Goal: Check status: Check status

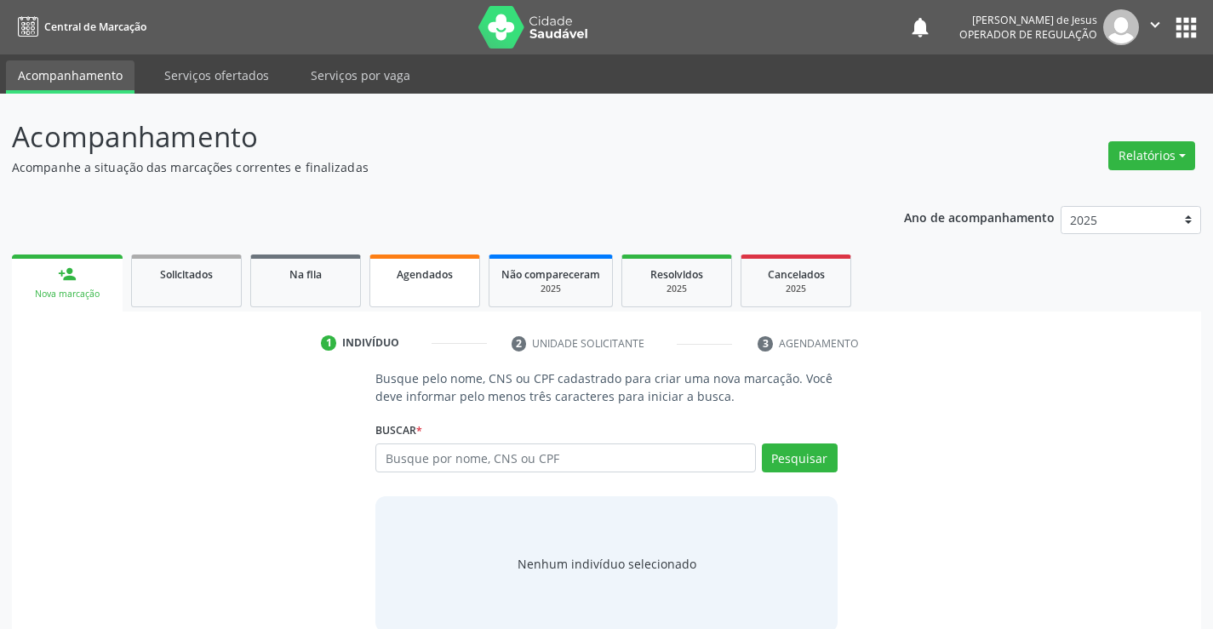
click at [415, 271] on span "Agendados" at bounding box center [425, 274] width 56 height 14
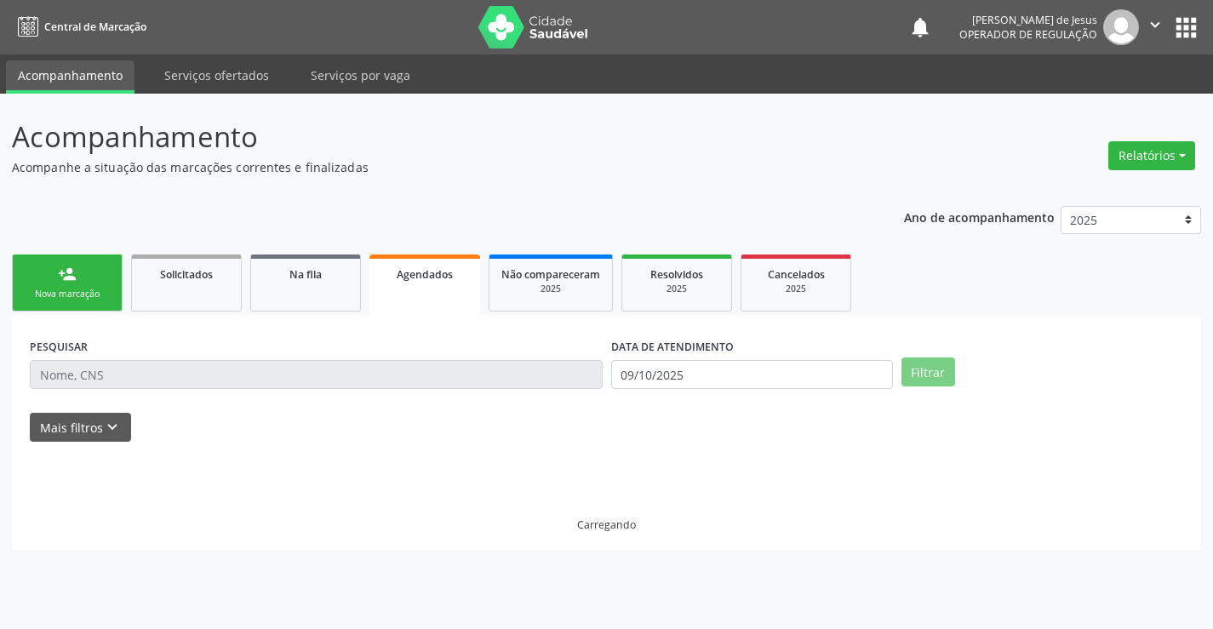
click at [415, 271] on span "Agendados" at bounding box center [425, 274] width 56 height 14
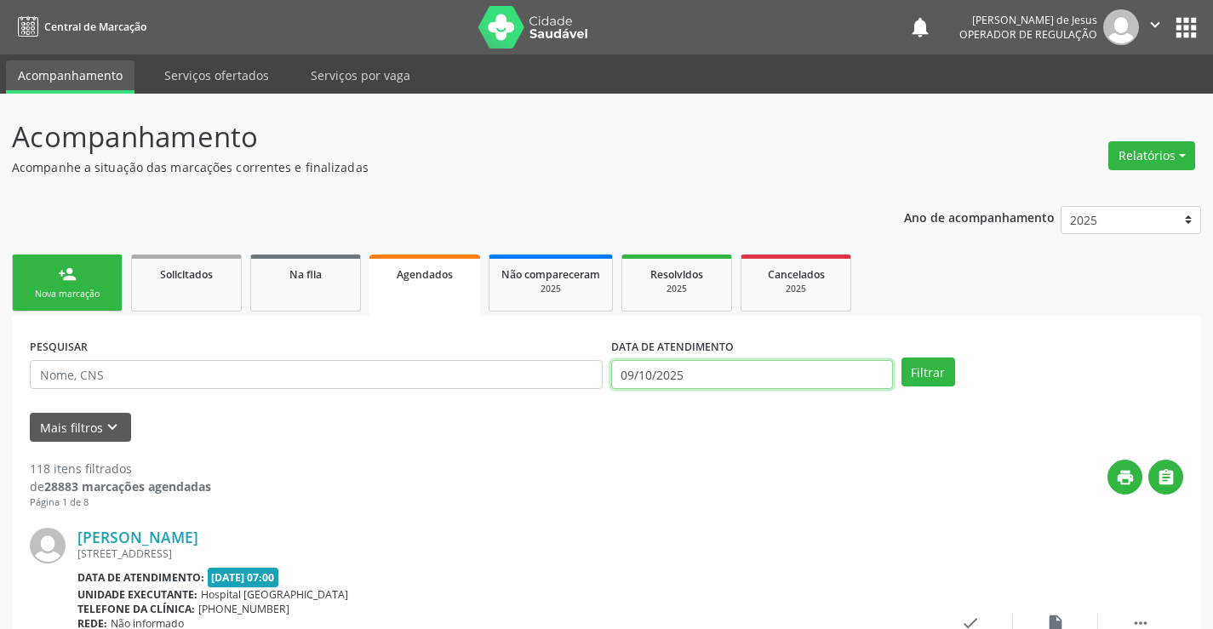
click at [649, 375] on input "09/10/2025" at bounding box center [752, 374] width 282 height 29
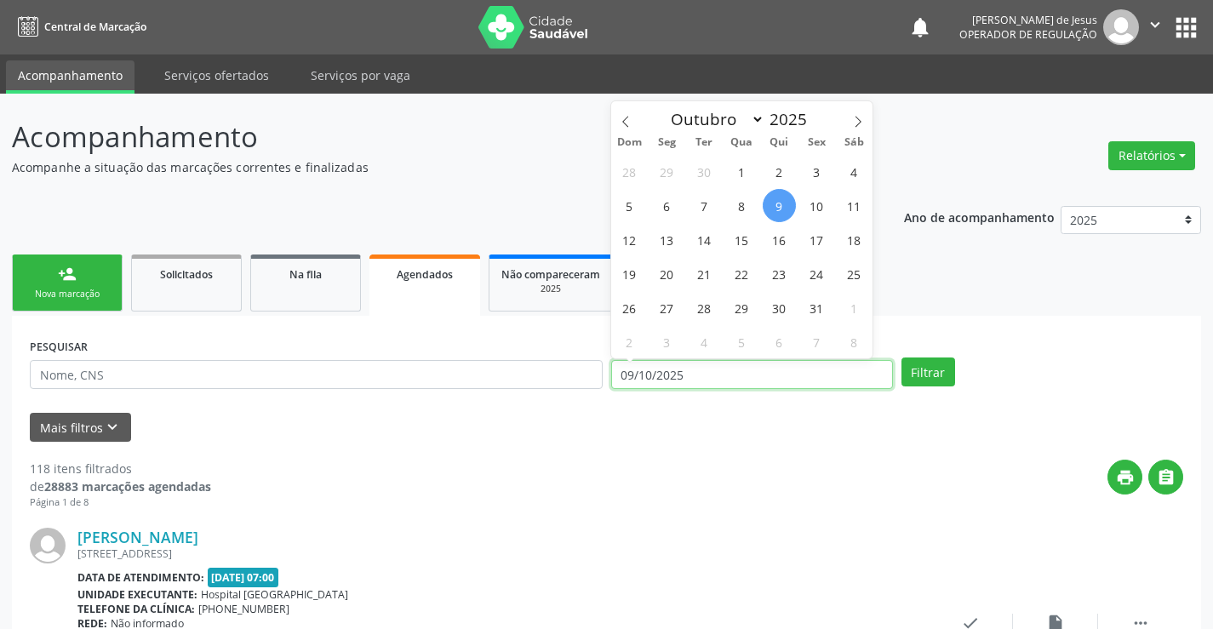
click at [649, 375] on input "09/10/2025" at bounding box center [752, 374] width 282 height 29
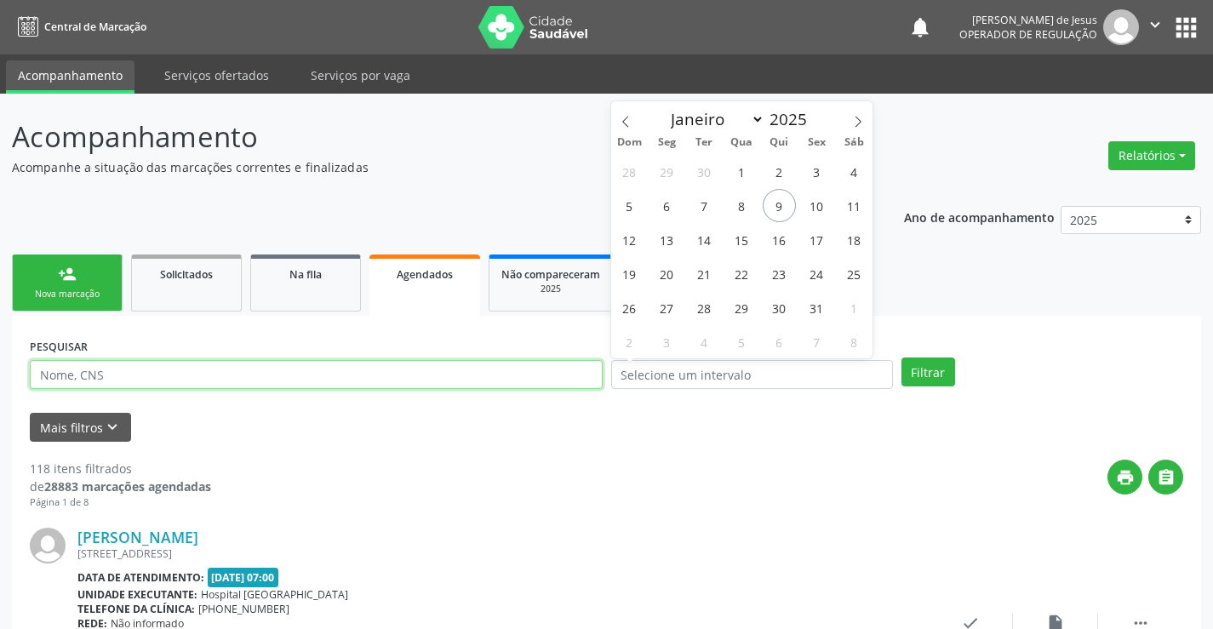
click at [581, 376] on input "text" at bounding box center [316, 374] width 573 height 29
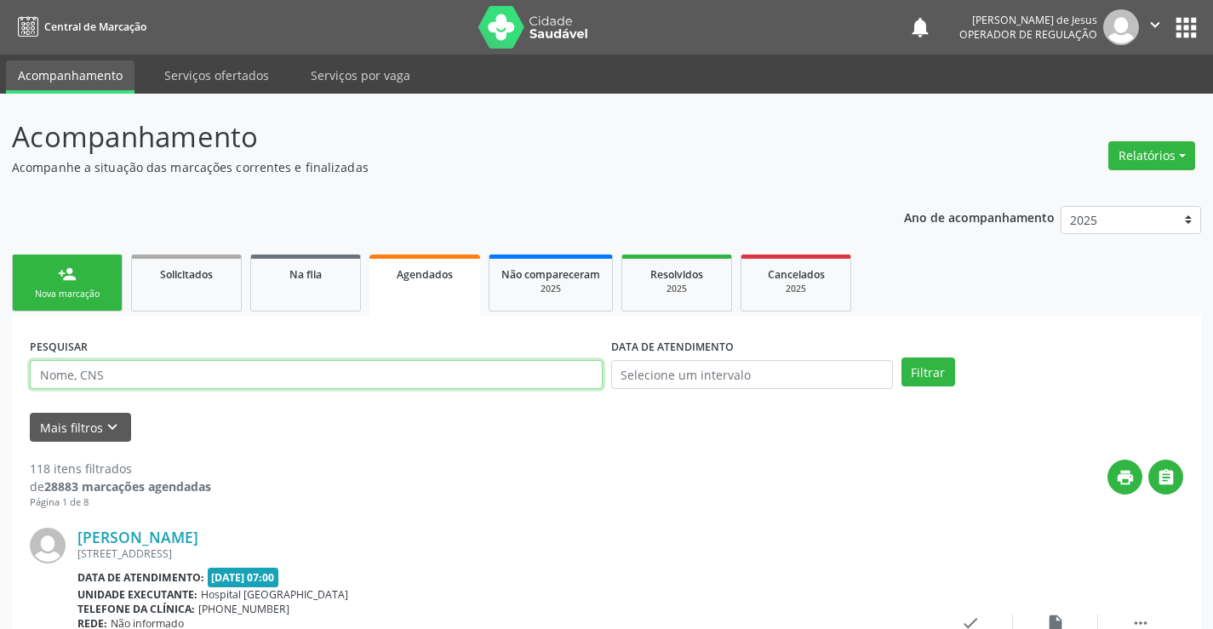
click at [581, 376] on input "text" at bounding box center [316, 374] width 573 height 29
type input "07012882565"
click at [901, 358] on button "Filtrar" at bounding box center [928, 372] width 54 height 29
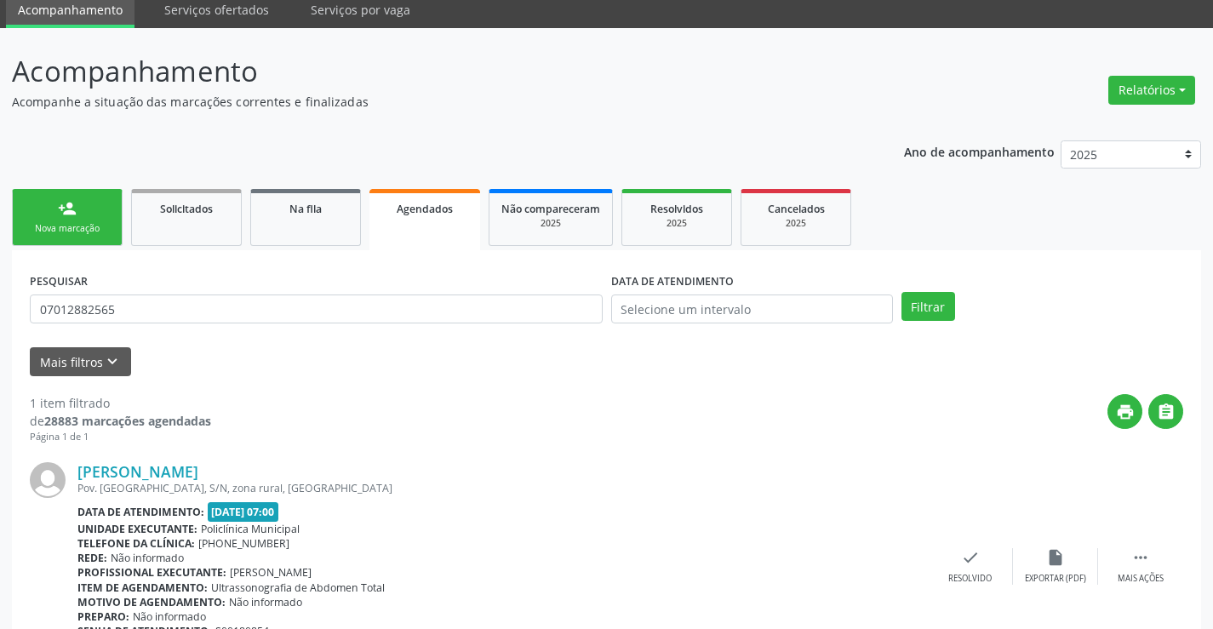
scroll to position [155, 0]
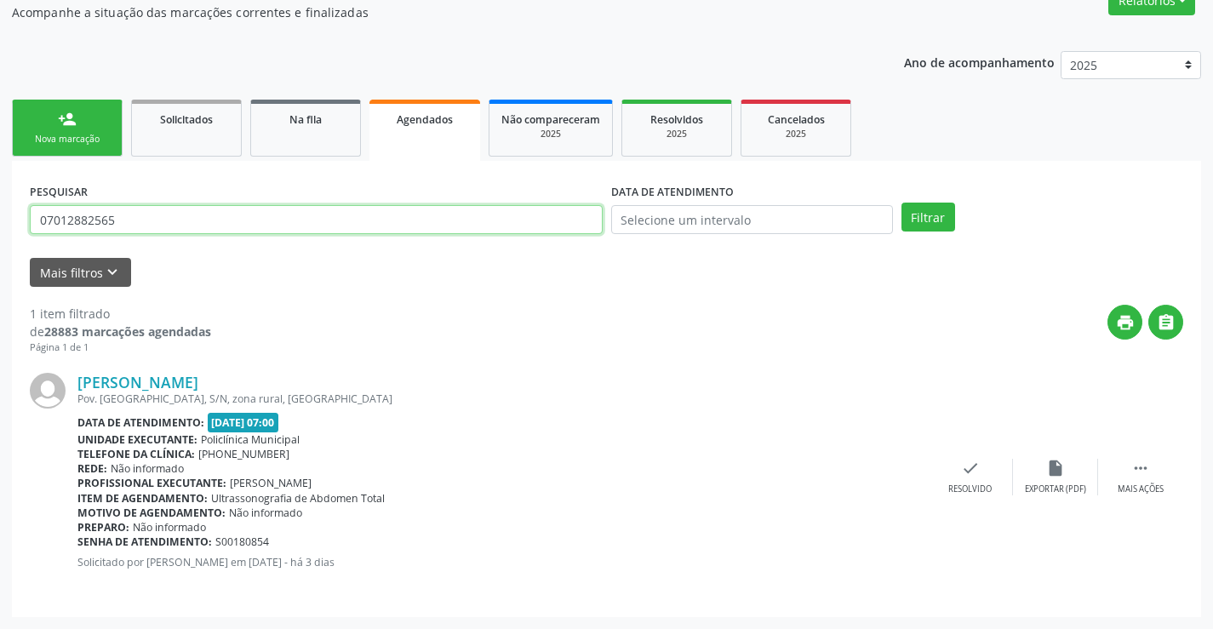
click at [455, 227] on input "07012882565" at bounding box center [316, 219] width 573 height 29
type input "707803688496617"
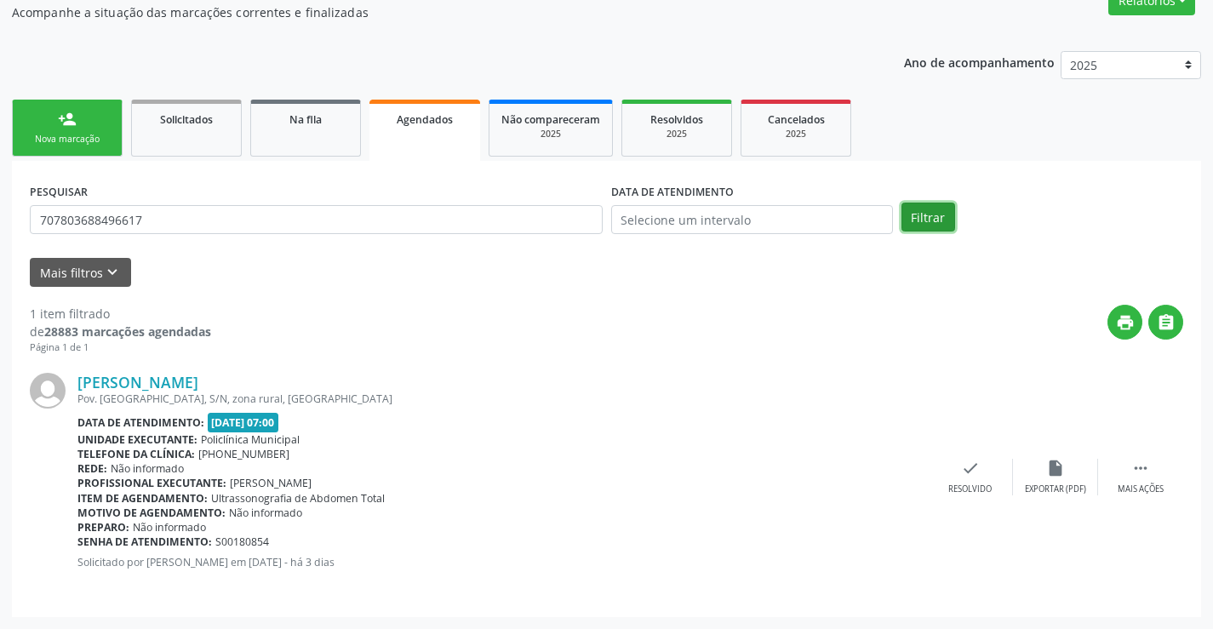
click at [914, 227] on button "Filtrar" at bounding box center [928, 217] width 54 height 29
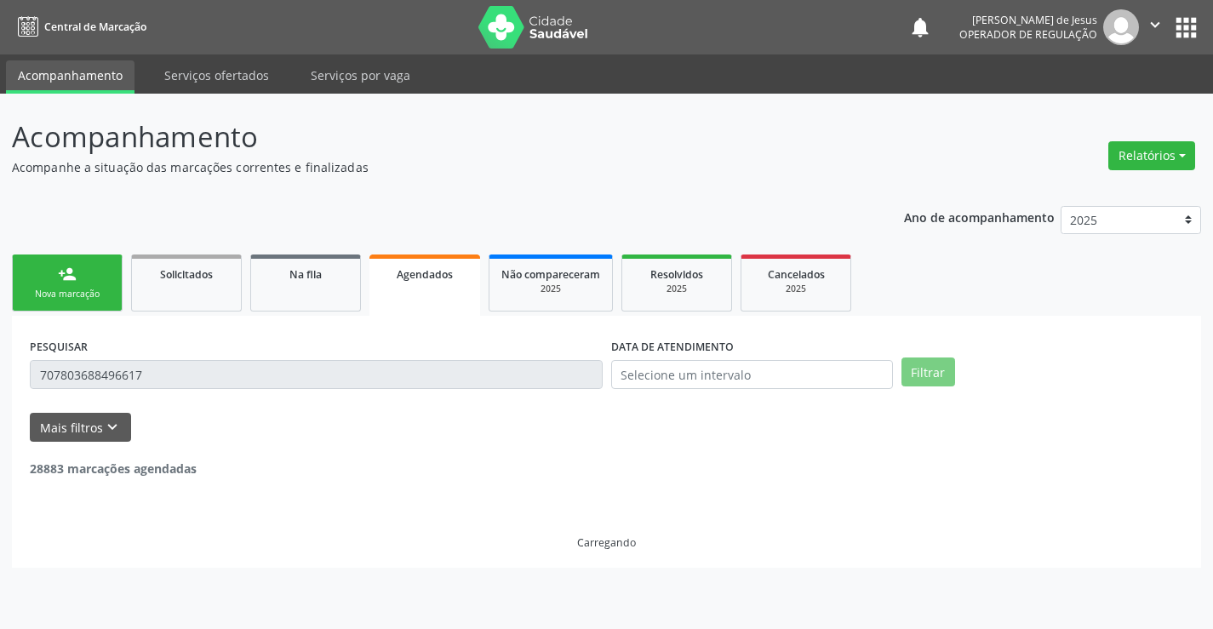
scroll to position [0, 0]
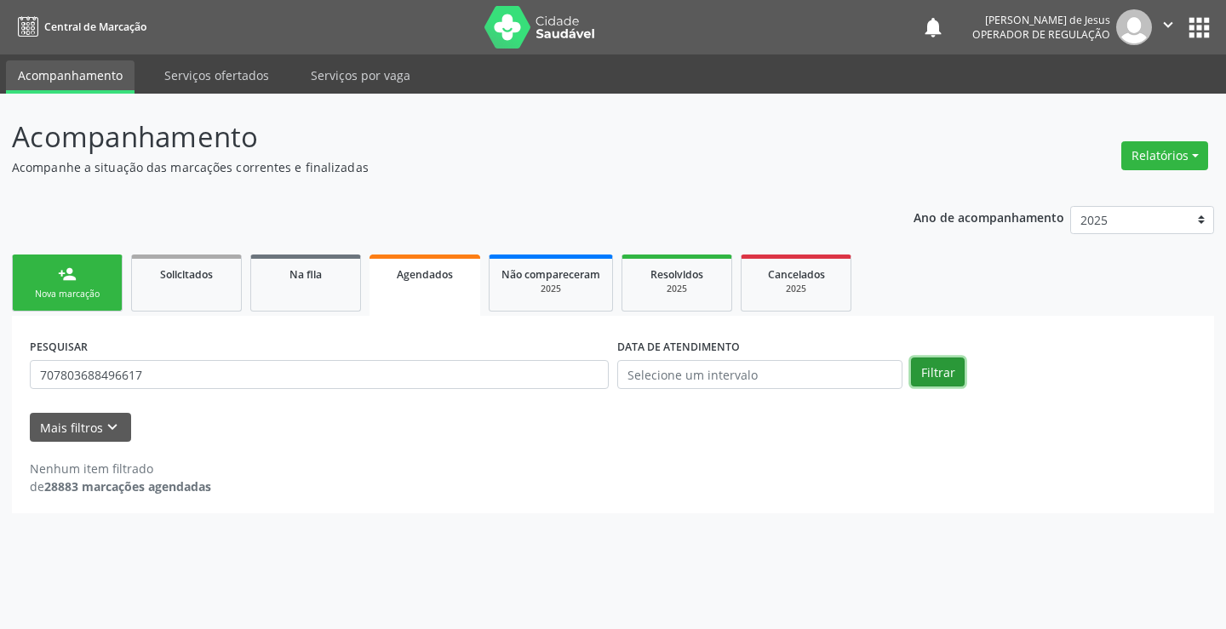
click at [940, 381] on button "Filtrar" at bounding box center [938, 372] width 54 height 29
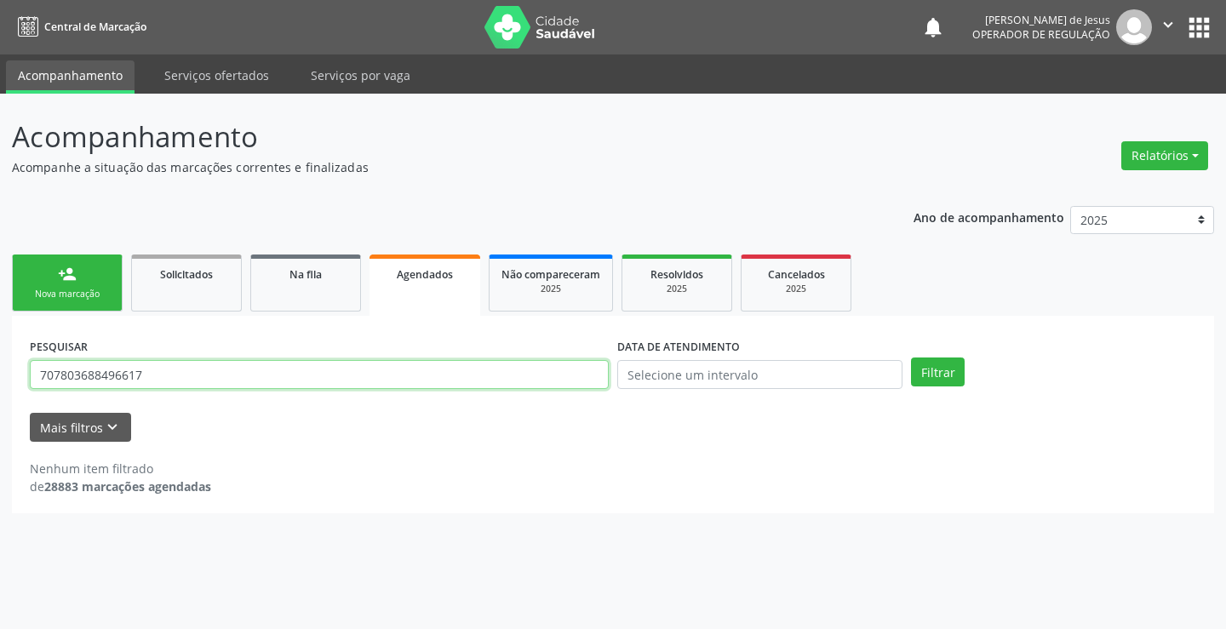
click at [542, 365] on input "707803688496617" at bounding box center [319, 374] width 579 height 29
type input "700006353591807"
click at [911, 358] on button "Filtrar" at bounding box center [938, 372] width 54 height 29
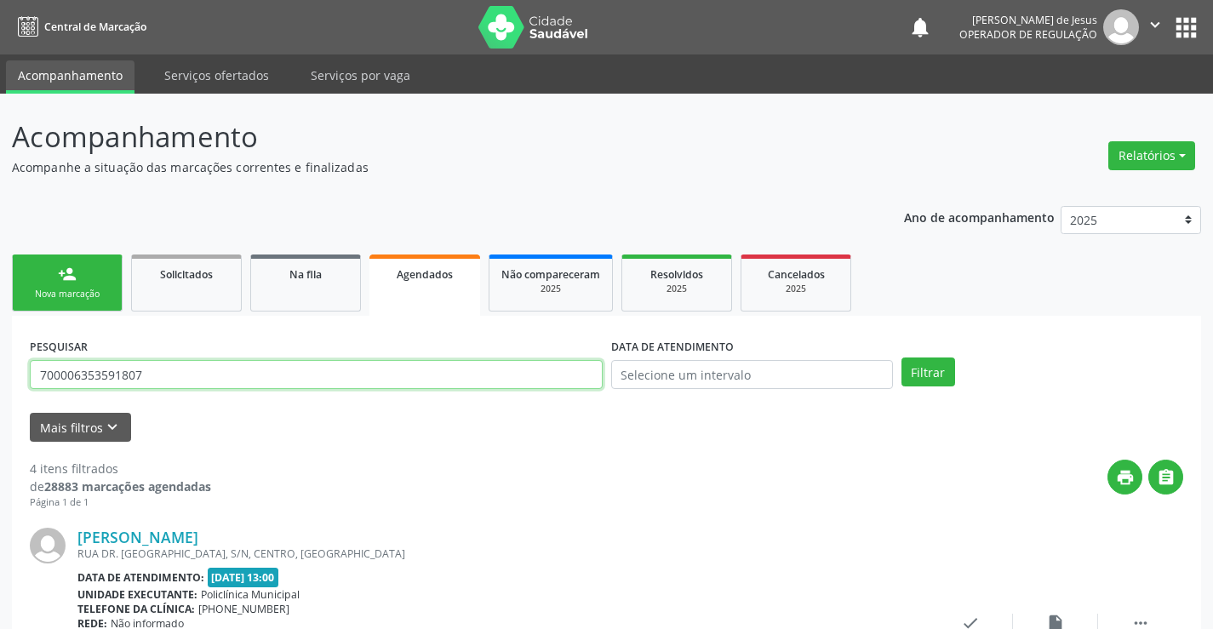
click at [512, 383] on input "700006353591807" at bounding box center [316, 374] width 573 height 29
type input "708106508785337"
click at [901, 358] on button "Filtrar" at bounding box center [928, 372] width 54 height 29
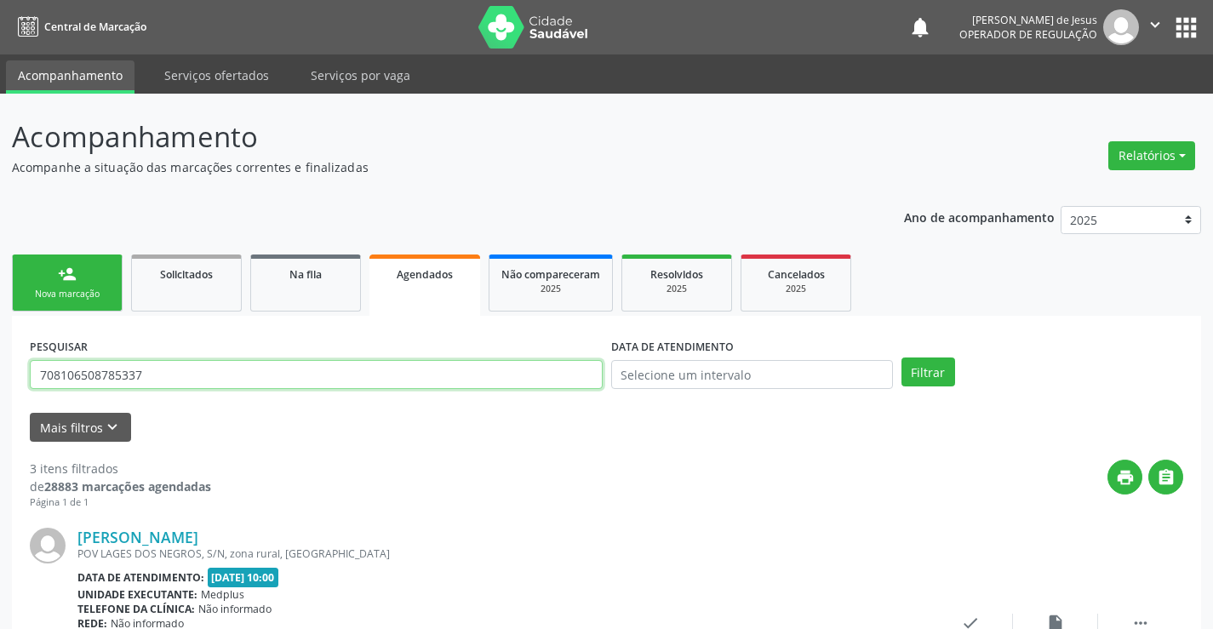
click at [453, 380] on input "708106508785337" at bounding box center [316, 374] width 573 height 29
type input "709202263199736"
click at [901, 358] on button "Filtrar" at bounding box center [928, 372] width 54 height 29
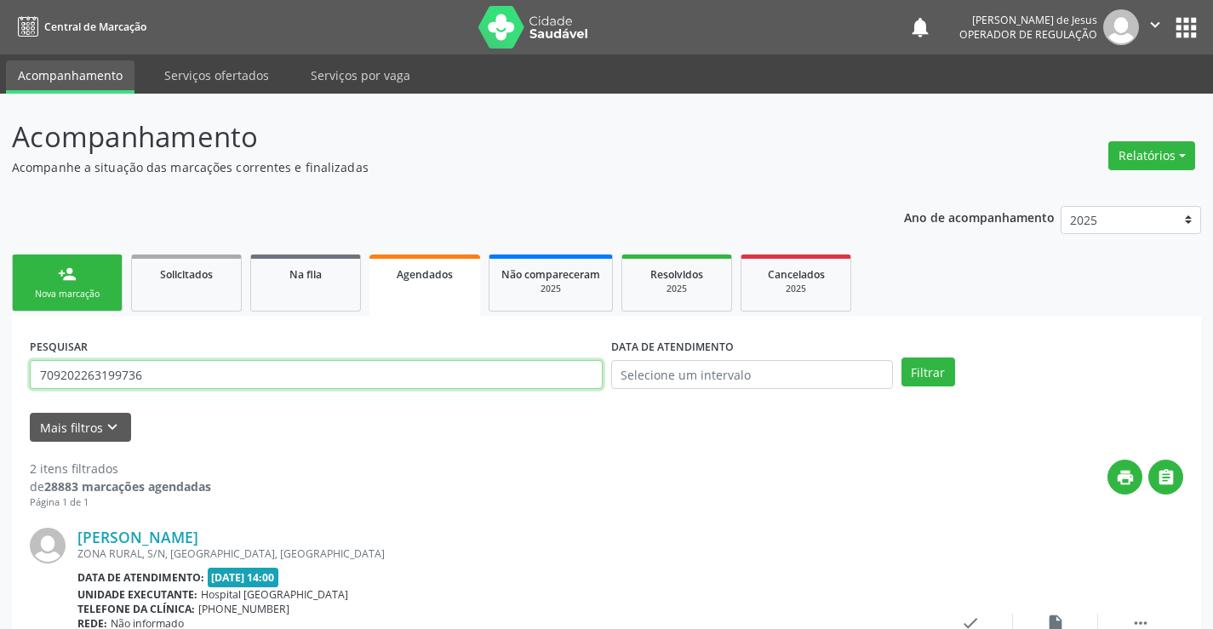
click at [392, 377] on input "709202263199736" at bounding box center [316, 374] width 573 height 29
type input "700002650595005"
click at [901, 358] on button "Filtrar" at bounding box center [928, 372] width 54 height 29
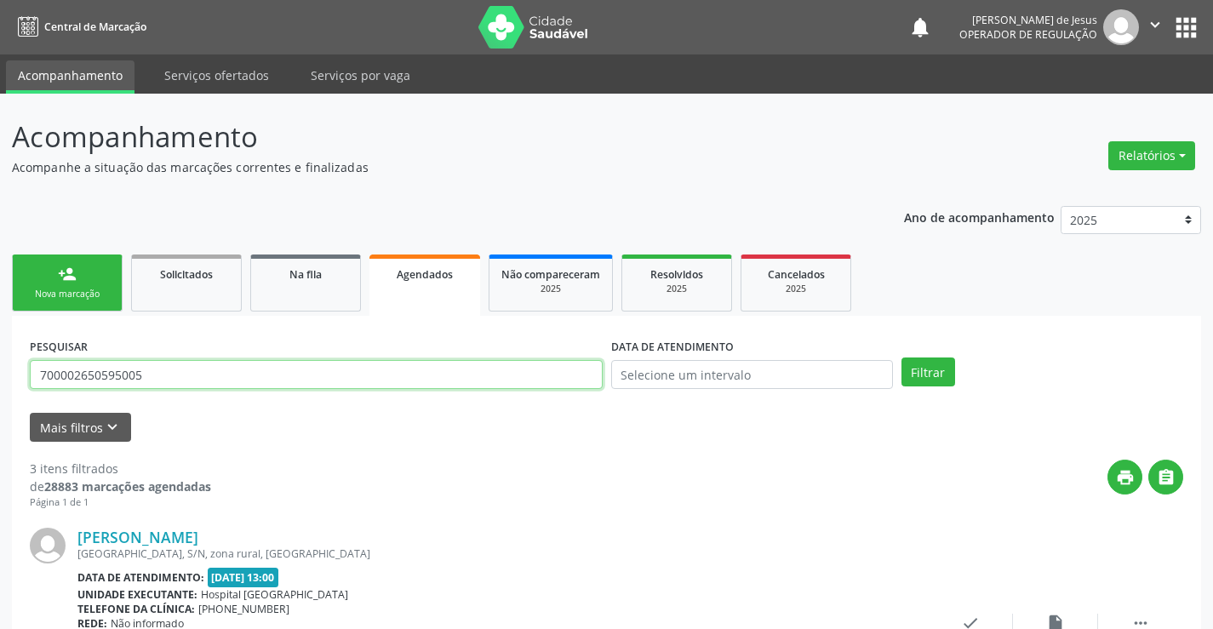
click at [533, 384] on input "700002650595005" at bounding box center [316, 374] width 573 height 29
type input "701405683656035"
click at [901, 358] on button "Filtrar" at bounding box center [928, 372] width 54 height 29
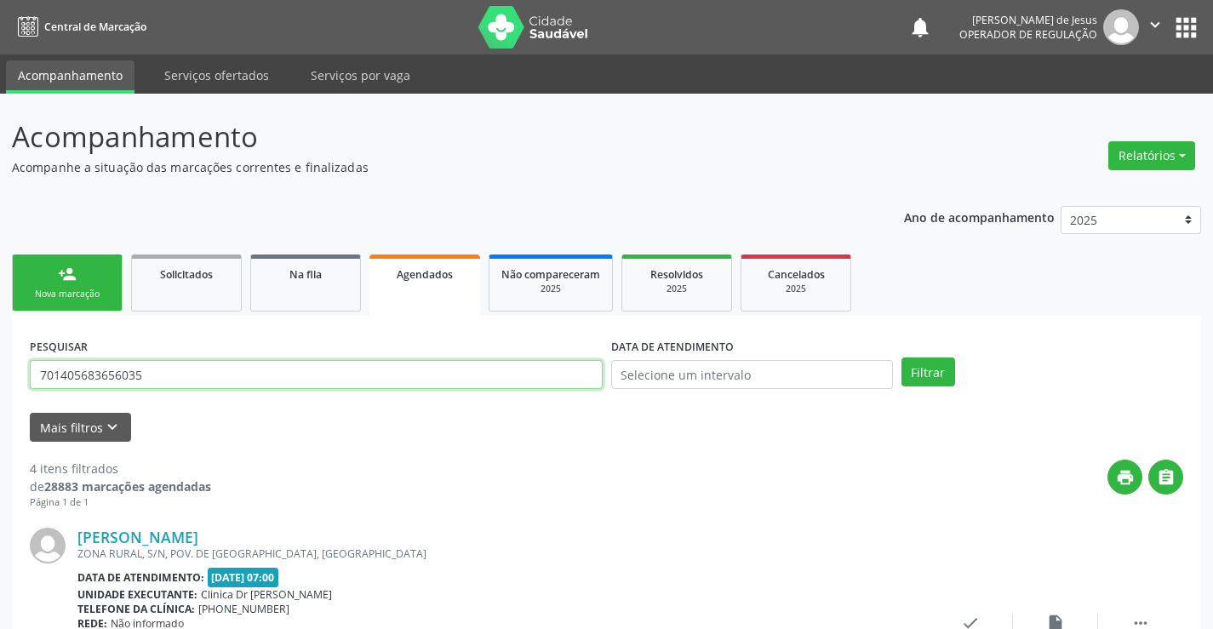
drag, startPoint x: 485, startPoint y: 362, endPoint x: 485, endPoint y: 375, distance: 12.8
click at [484, 366] on input "701405683656035" at bounding box center [316, 374] width 573 height 29
click at [485, 375] on input "701405683656035" at bounding box center [316, 374] width 573 height 29
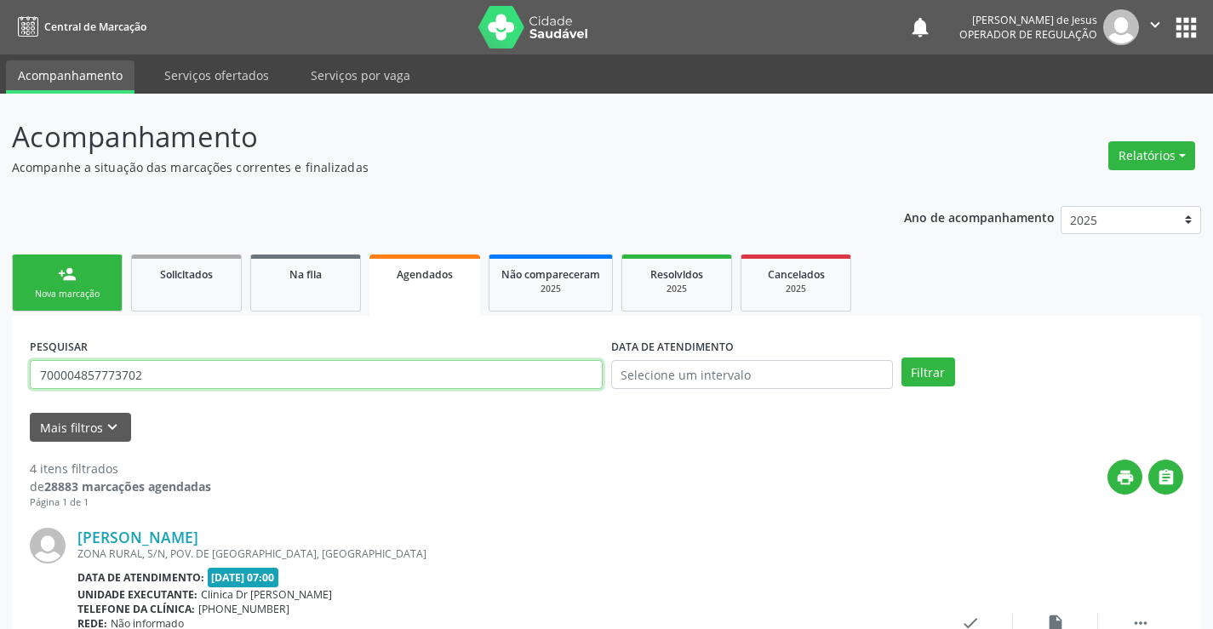
click at [901, 358] on button "Filtrar" at bounding box center [928, 372] width 54 height 29
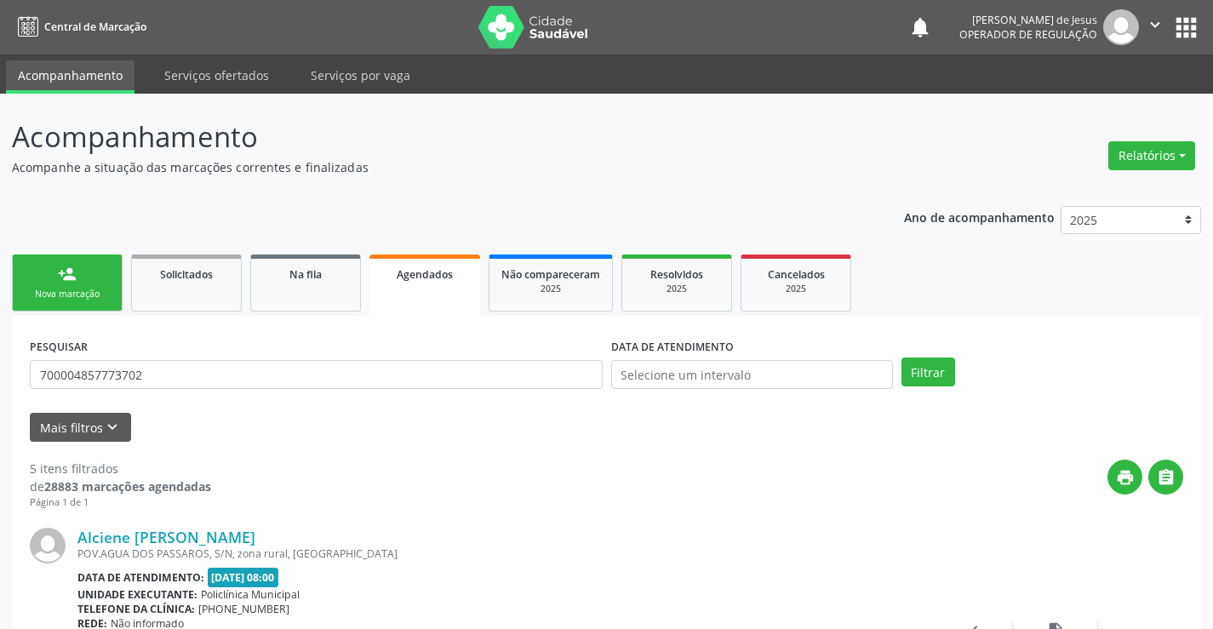
click at [442, 281] on span "Agendados" at bounding box center [425, 274] width 56 height 14
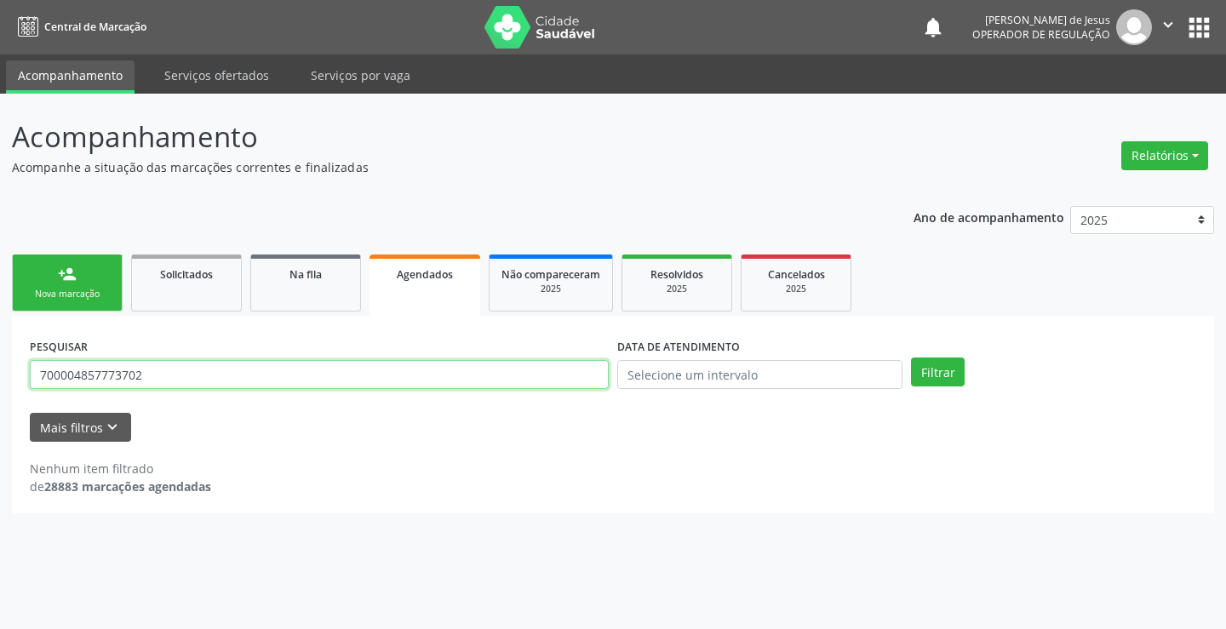
click at [377, 368] on input "700004857773702" at bounding box center [319, 374] width 579 height 29
type input "7"
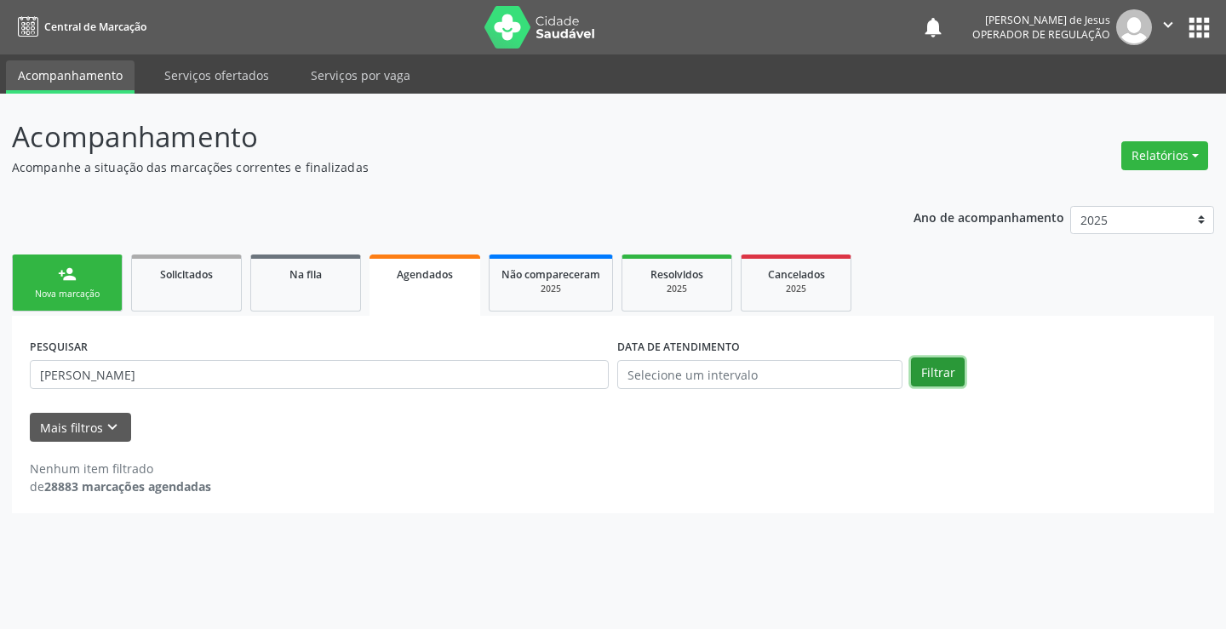
click at [946, 368] on button "Filtrar" at bounding box center [938, 372] width 54 height 29
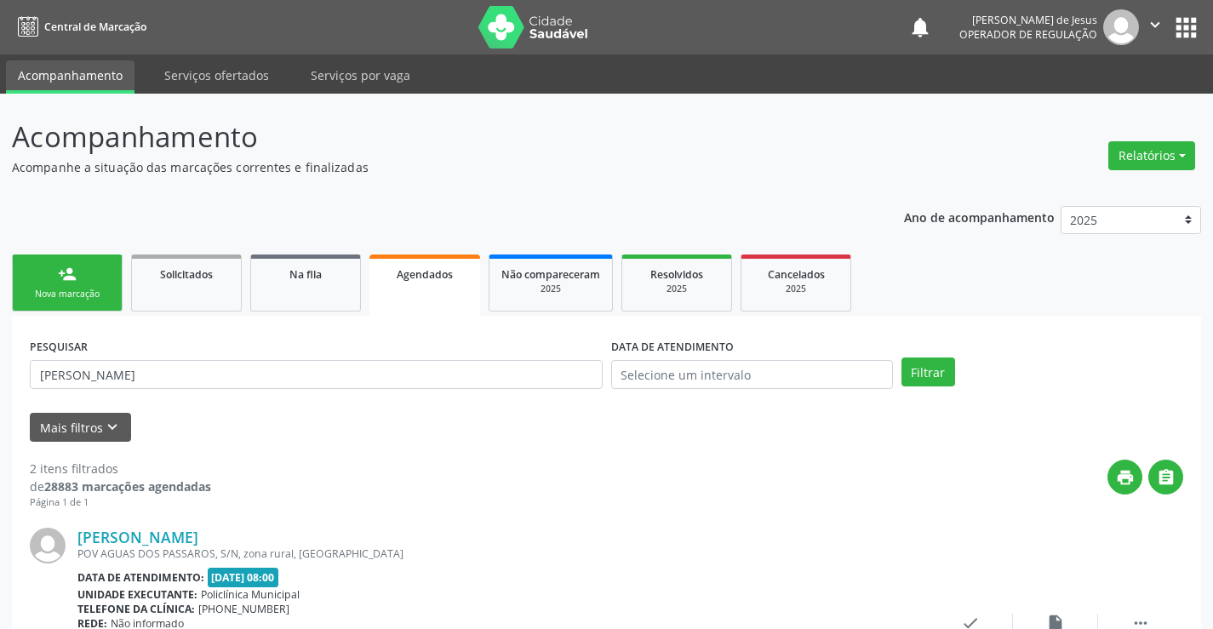
click at [440, 267] on span "Agendados" at bounding box center [425, 274] width 56 height 14
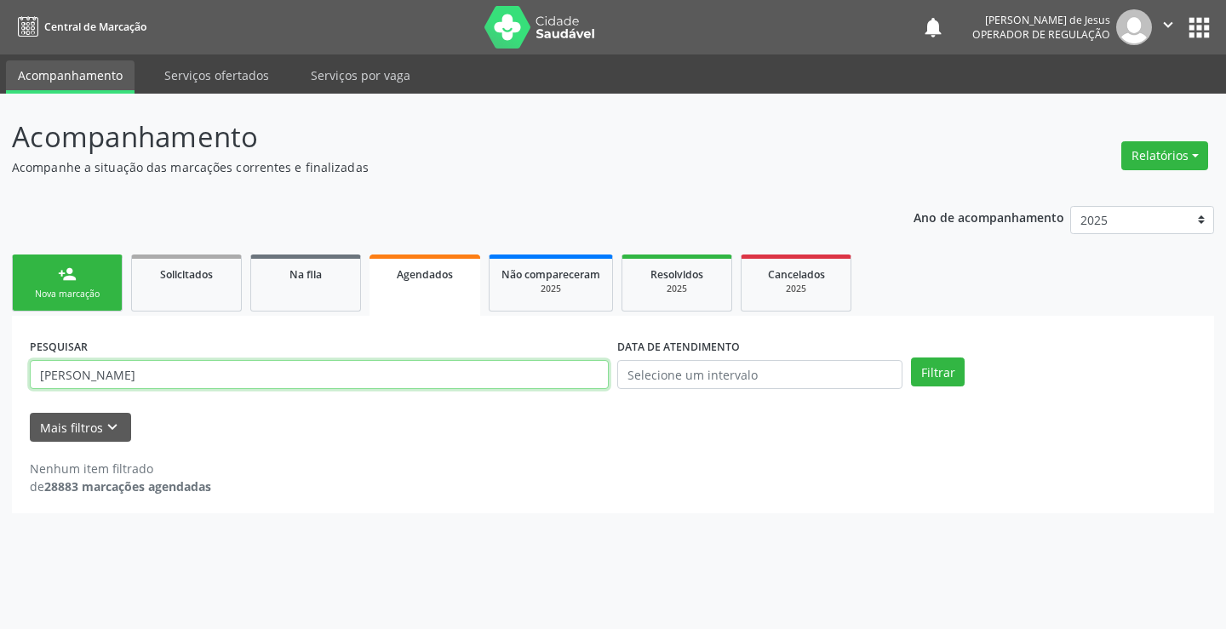
click at [397, 380] on input "[PERSON_NAME]" at bounding box center [319, 374] width 579 height 29
type input "M"
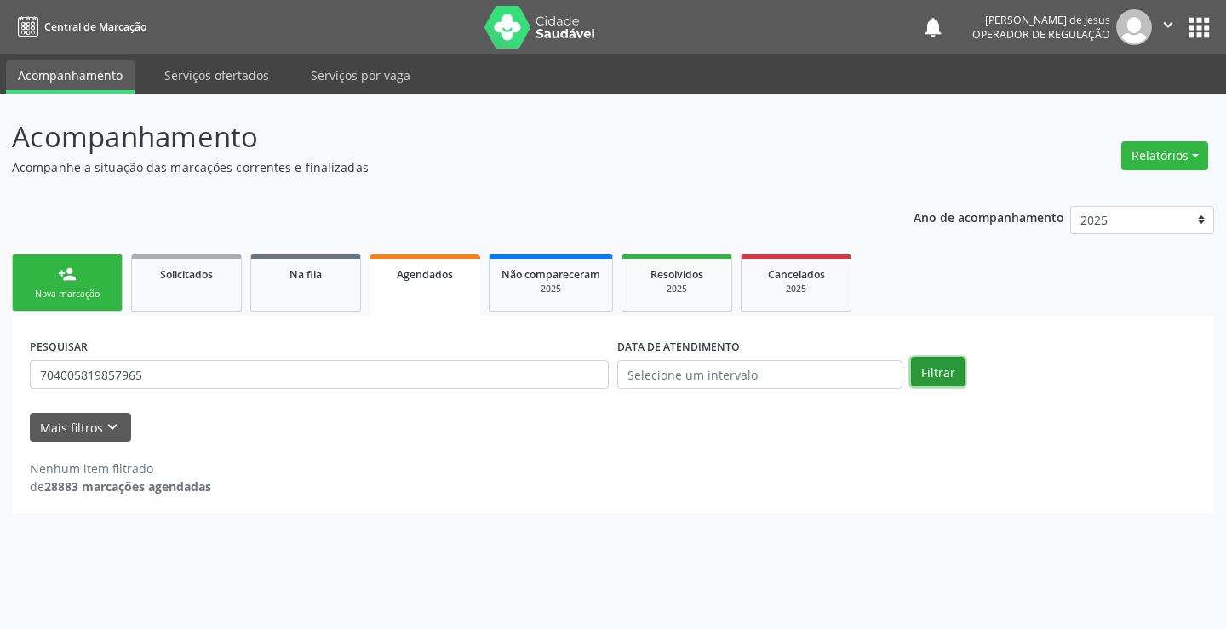
click at [958, 377] on button "Filtrar" at bounding box center [938, 372] width 54 height 29
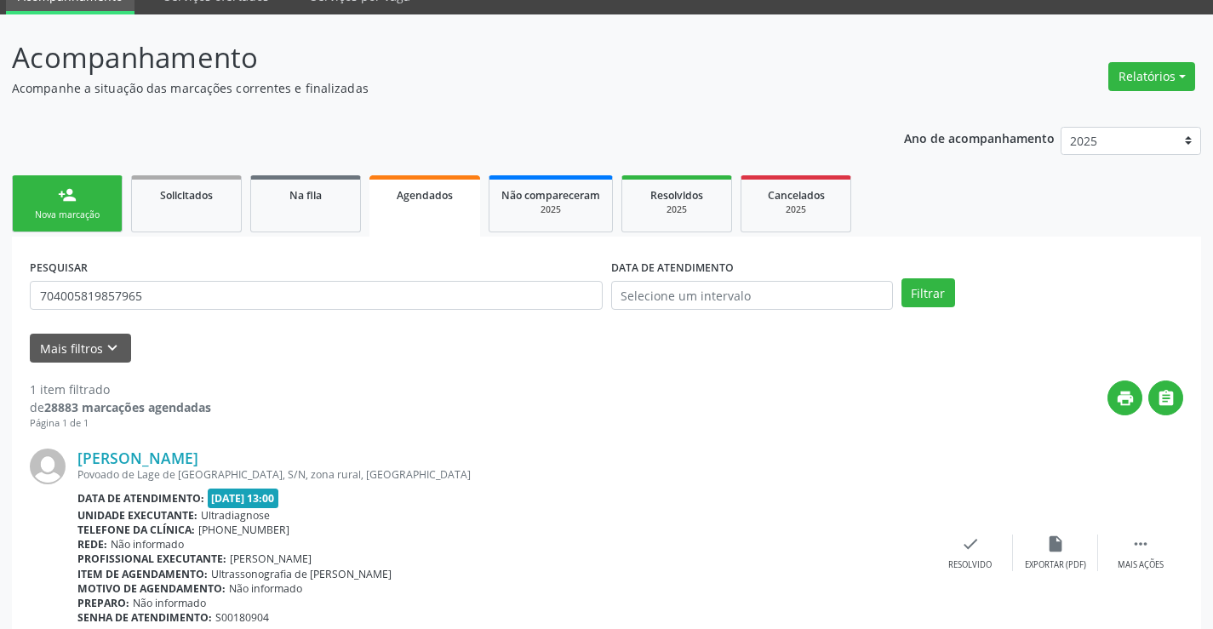
scroll to position [155, 0]
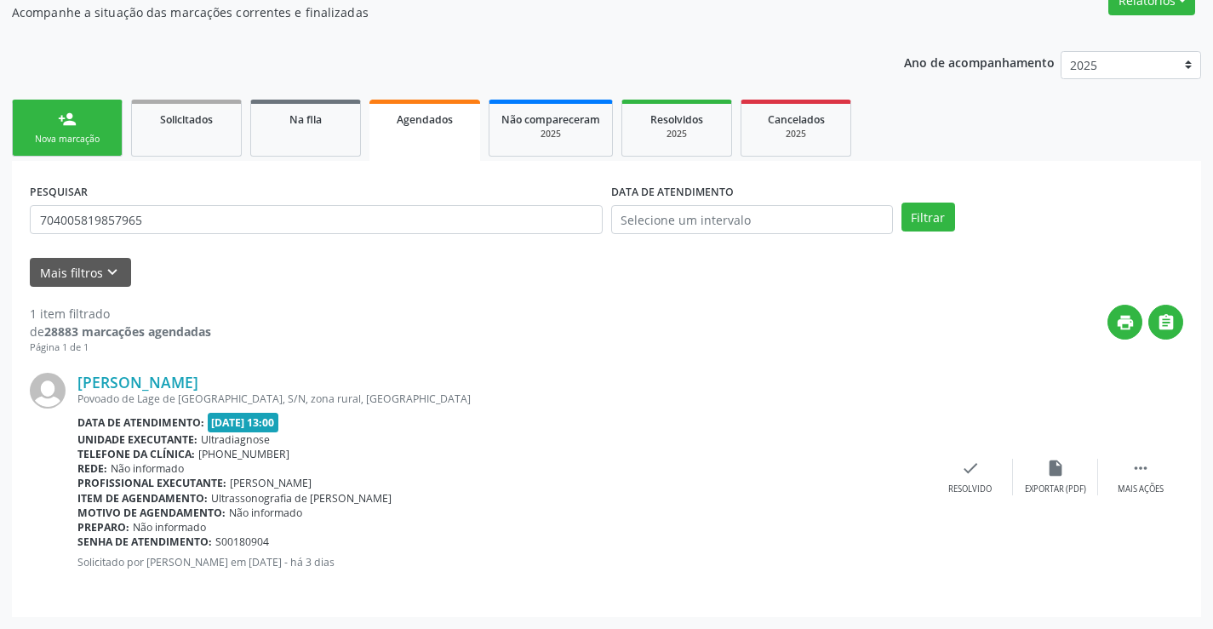
click at [432, 125] on span "Agendados" at bounding box center [425, 119] width 56 height 14
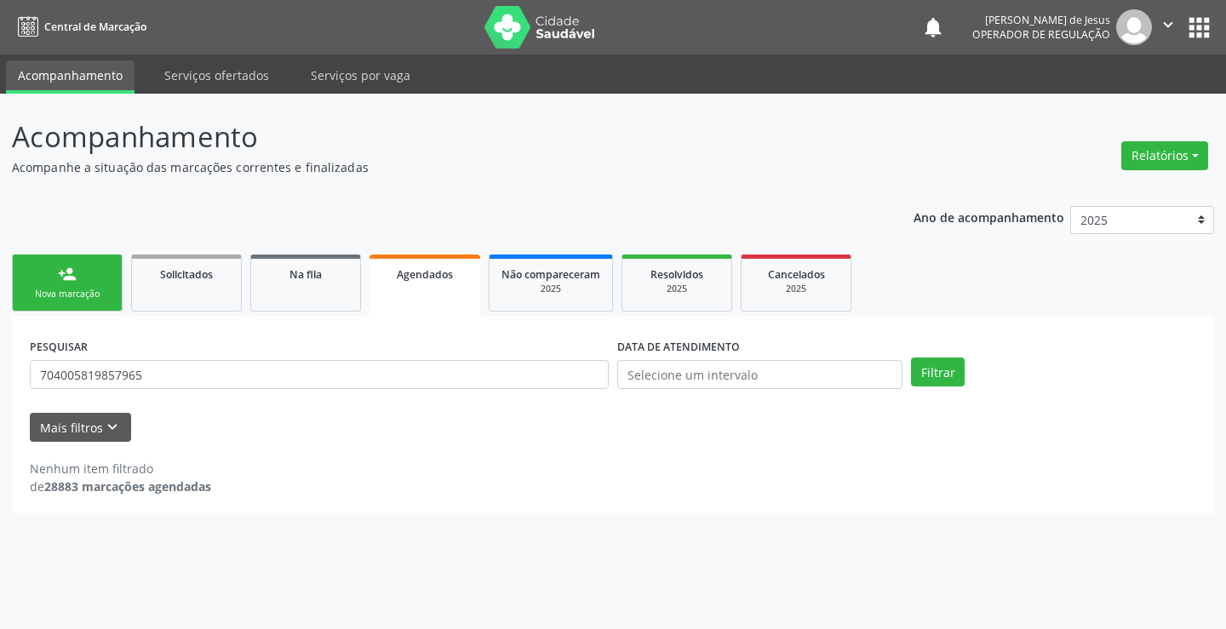
click at [289, 391] on div "PESQUISAR 704005819857965" at bounding box center [319, 367] width 587 height 66
click at [278, 375] on input "704005819857965" at bounding box center [319, 374] width 579 height 29
type input "7"
click at [947, 380] on button "Filtrar" at bounding box center [938, 372] width 54 height 29
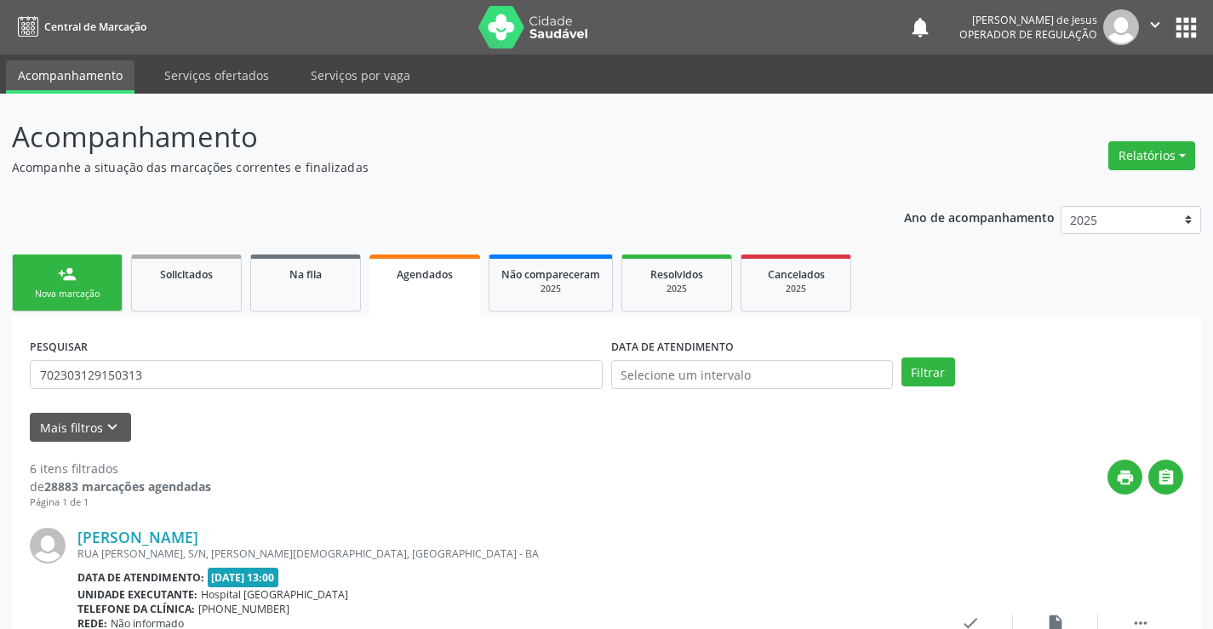
click at [433, 288] on link "Agendados" at bounding box center [424, 285] width 111 height 61
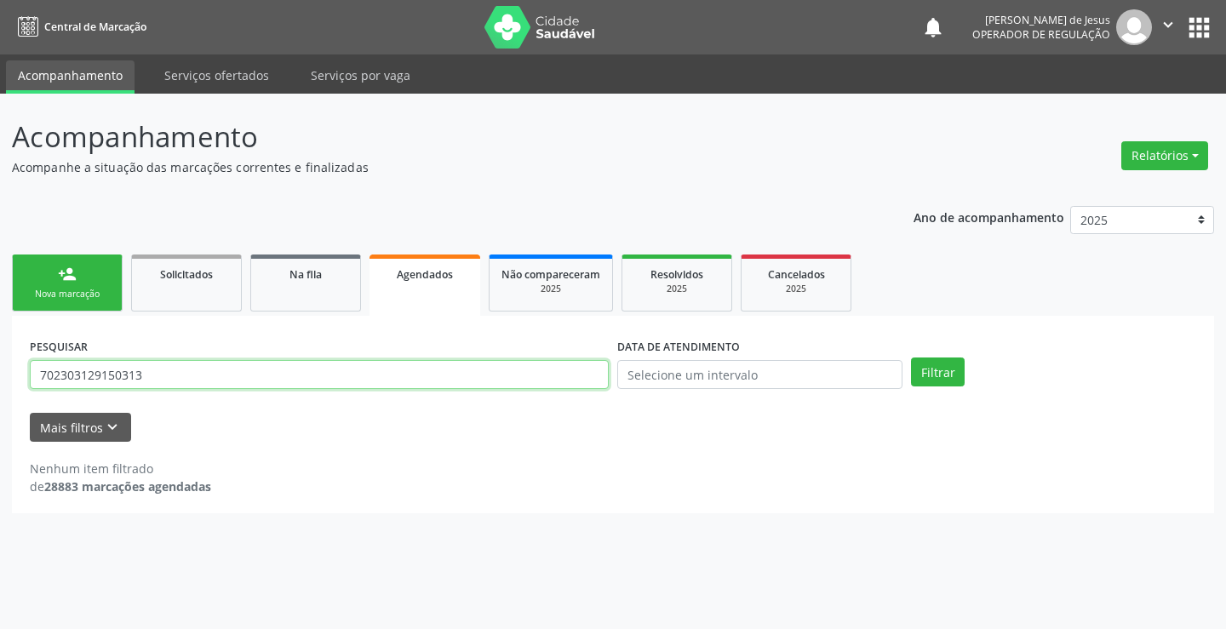
click at [424, 369] on input "702303129150313" at bounding box center [319, 374] width 579 height 29
type input "7"
type input "702408065890420"
click at [243, 212] on div "Ano de acompanhamento 2025 2024 2023 person_add Nova marcação Solicitados Na fi…" at bounding box center [613, 354] width 1202 height 320
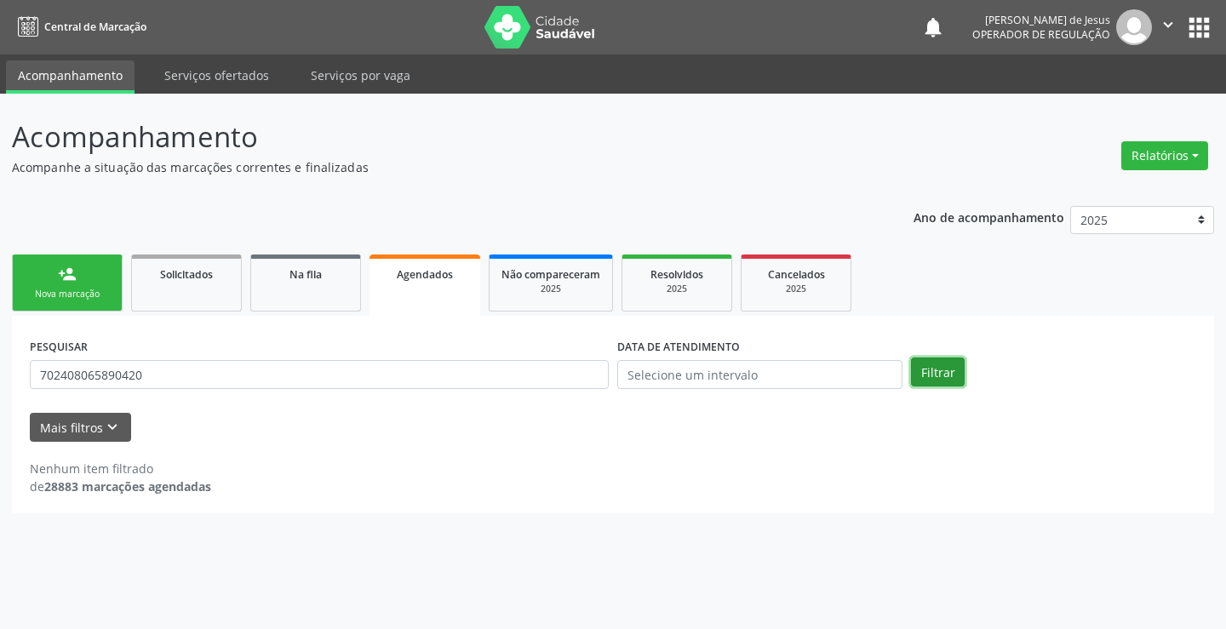
click at [935, 371] on button "Filtrar" at bounding box center [938, 372] width 54 height 29
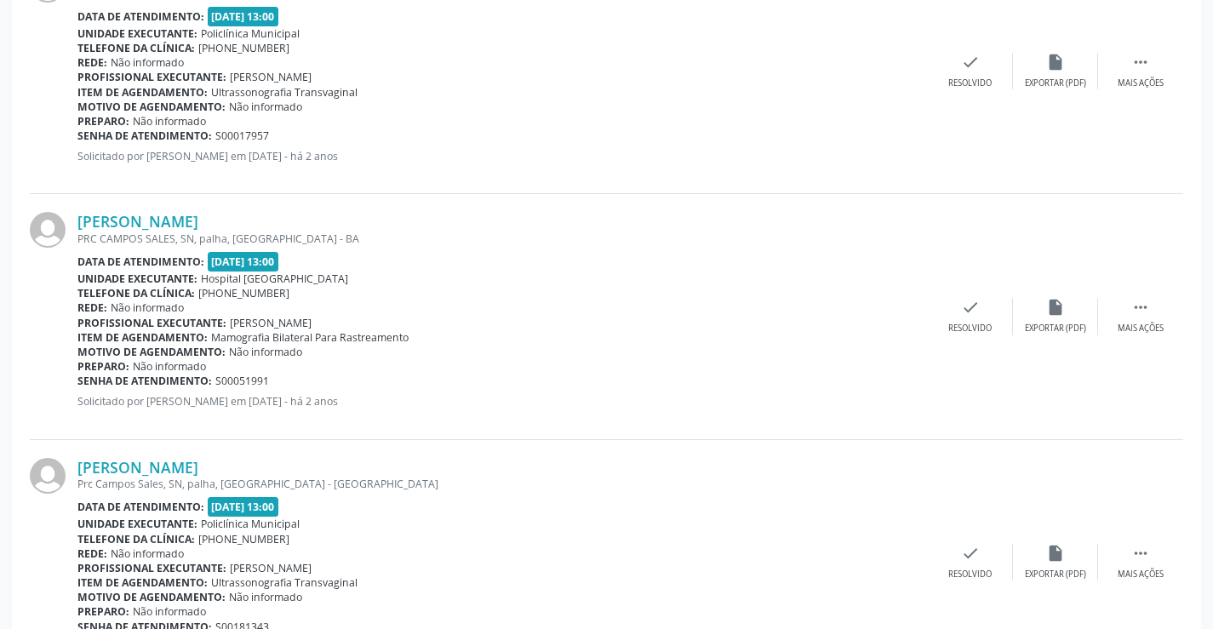
scroll to position [646, 0]
